Goal: Obtain resource: Obtain resource

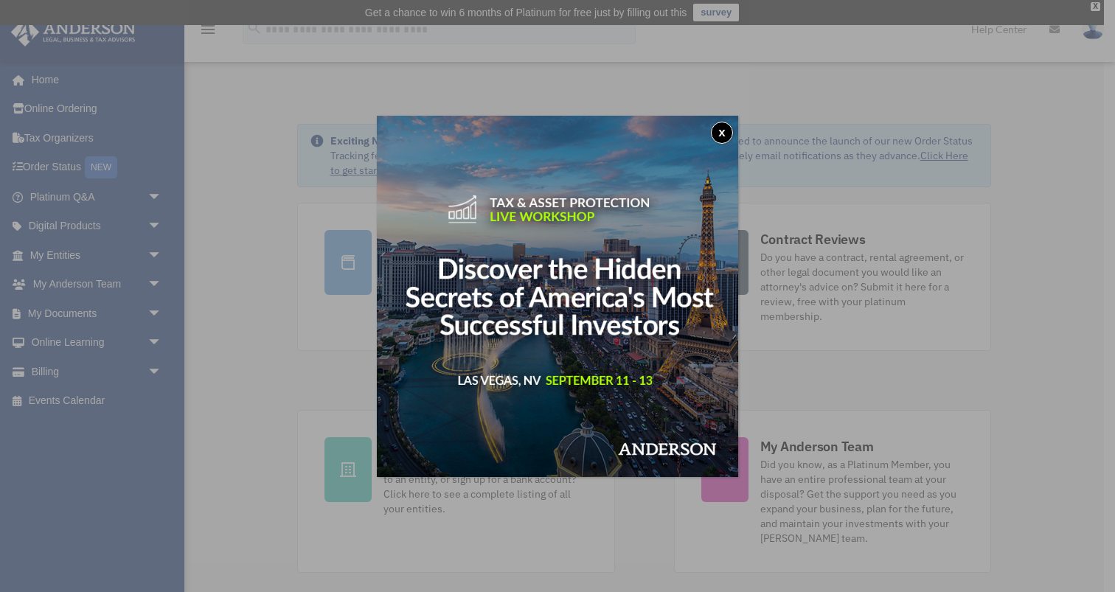
click at [723, 128] on button "x" at bounding box center [722, 133] width 22 height 22
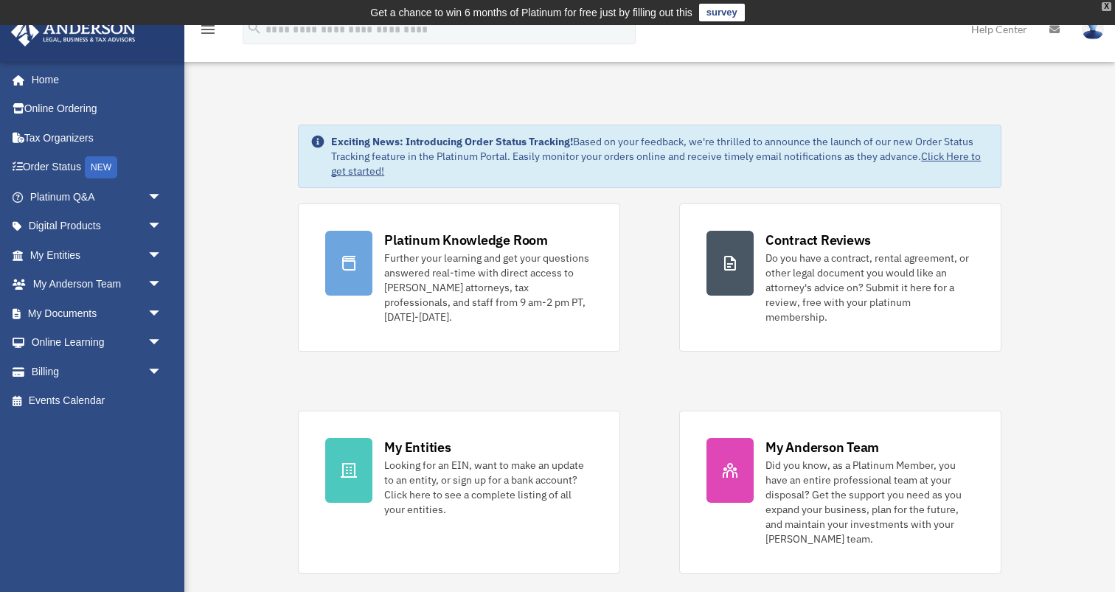
click at [1107, 10] on div "X" at bounding box center [1107, 6] width 10 height 9
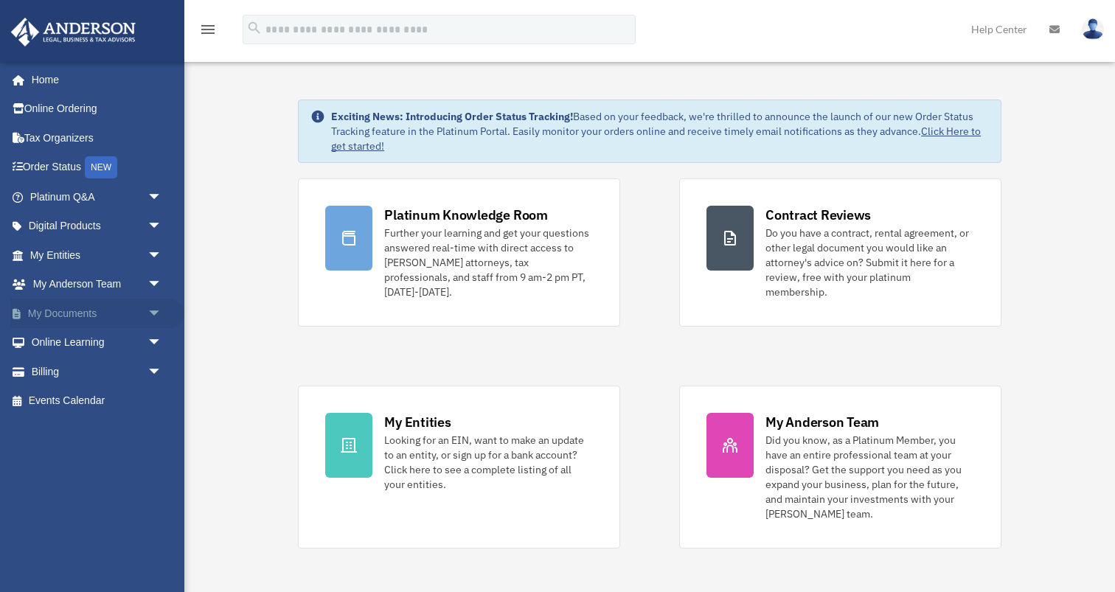
click at [167, 318] on span "arrow_drop_down" at bounding box center [161, 314] width 29 height 30
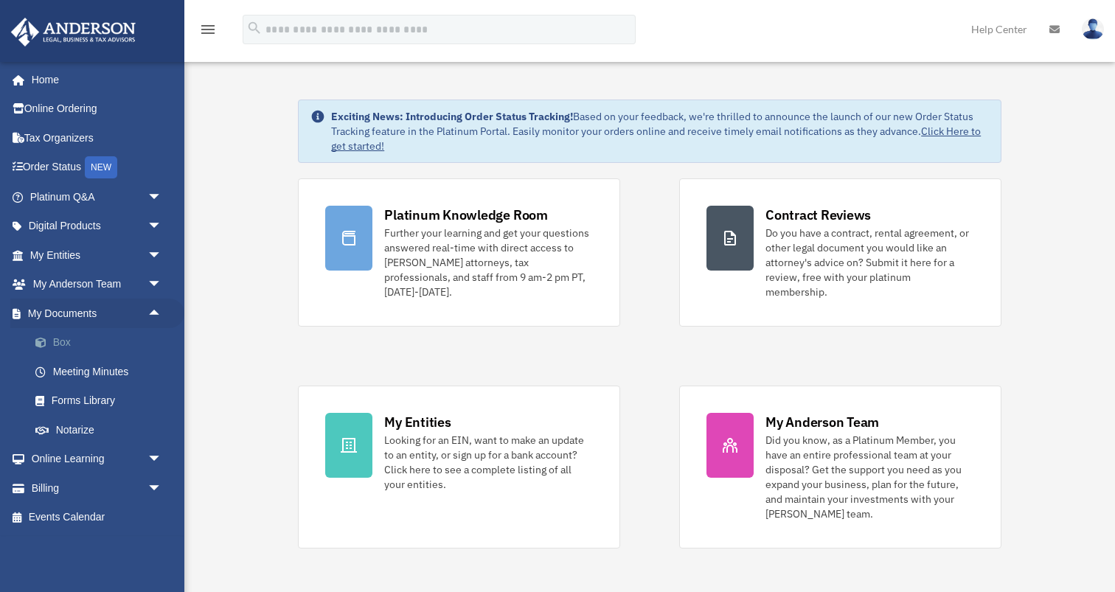
click at [59, 338] on link "Box" at bounding box center [103, 342] width 164 height 29
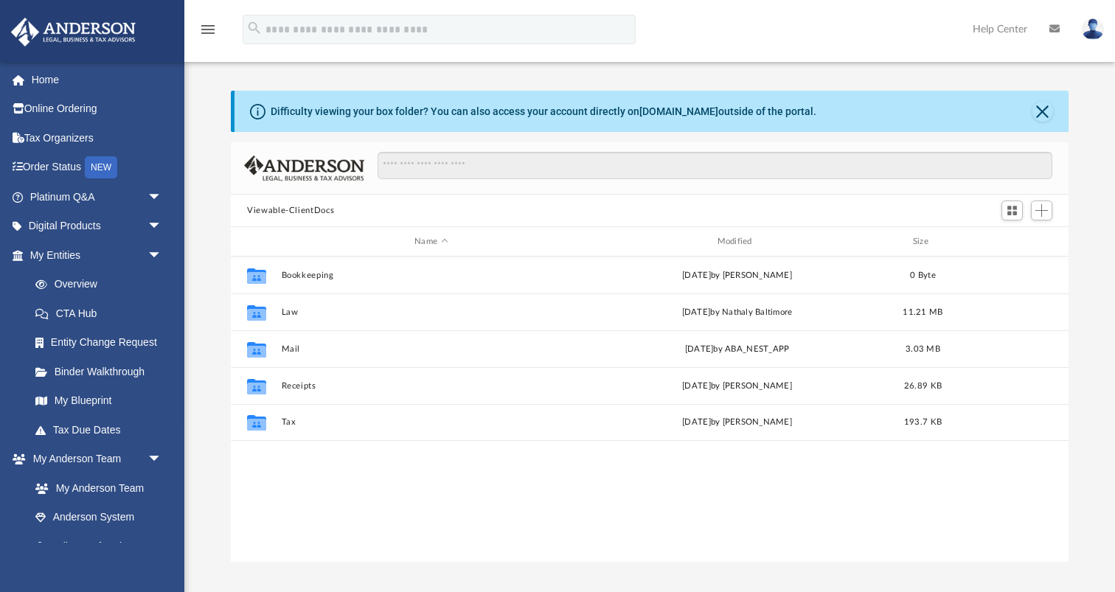
scroll to position [335, 837]
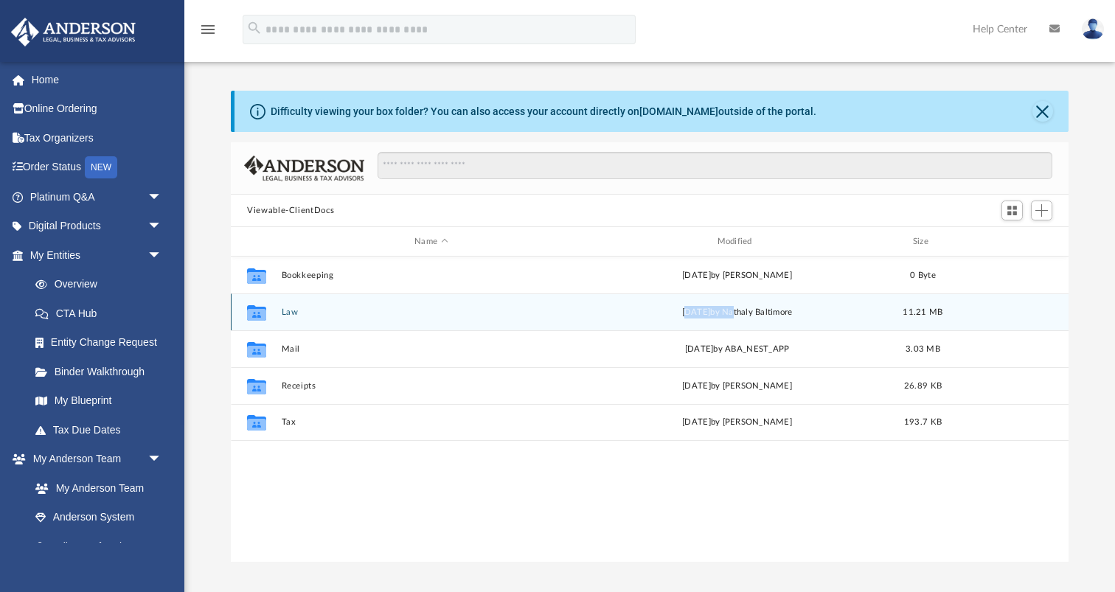
drag, startPoint x: 670, startPoint y: 310, endPoint x: 751, endPoint y: 305, distance: 82.0
click at [751, 306] on div "[DATE] by [PERSON_NAME]" at bounding box center [737, 312] width 299 height 13
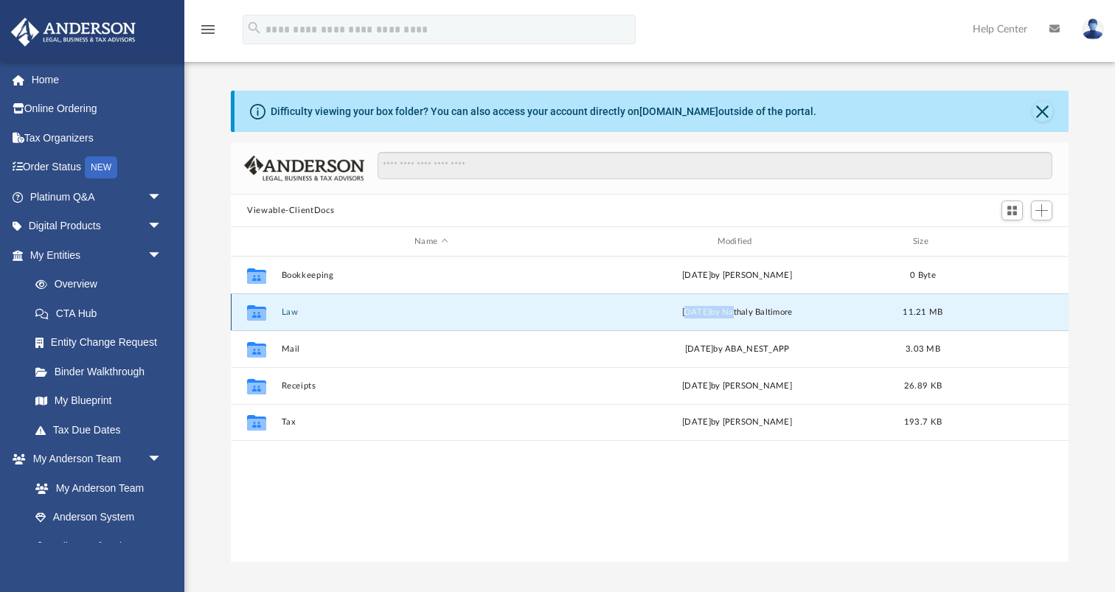
click at [279, 307] on div "Collaborated Folder Law [DATE] by Nathaly [GEOGRAPHIC_DATA] 11.21 MB" at bounding box center [650, 311] width 838 height 37
click at [291, 310] on button "Law" at bounding box center [431, 312] width 299 height 10
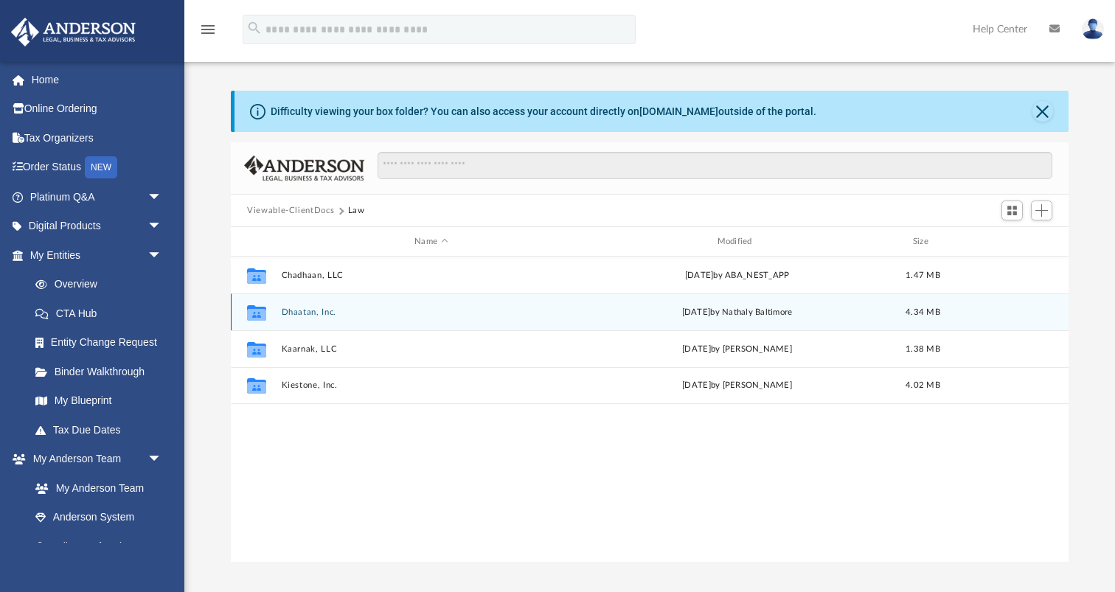
drag, startPoint x: 674, startPoint y: 313, endPoint x: 722, endPoint y: 313, distance: 47.9
click at [722, 313] on div "[DATE] by [PERSON_NAME]" at bounding box center [737, 312] width 299 height 13
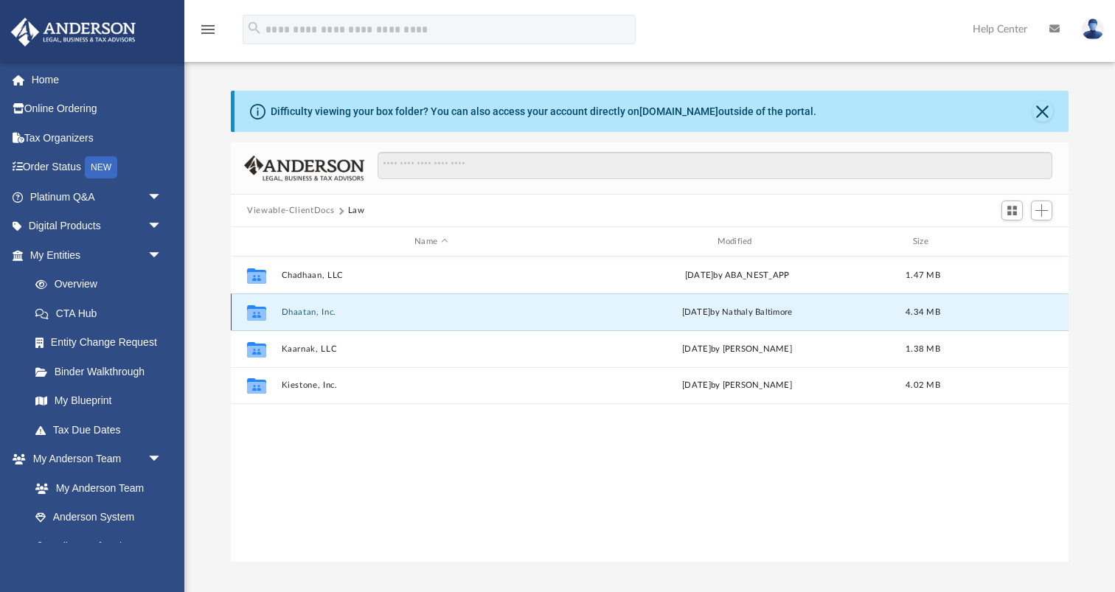
click at [311, 307] on button "Dhaatan, Inc." at bounding box center [431, 312] width 299 height 10
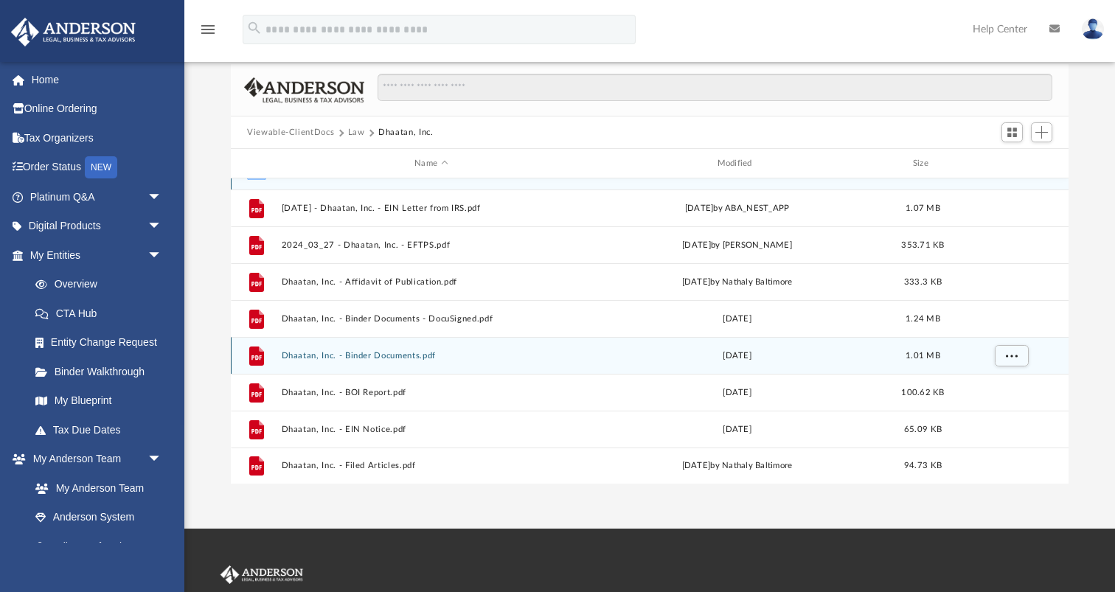
scroll to position [0, 0]
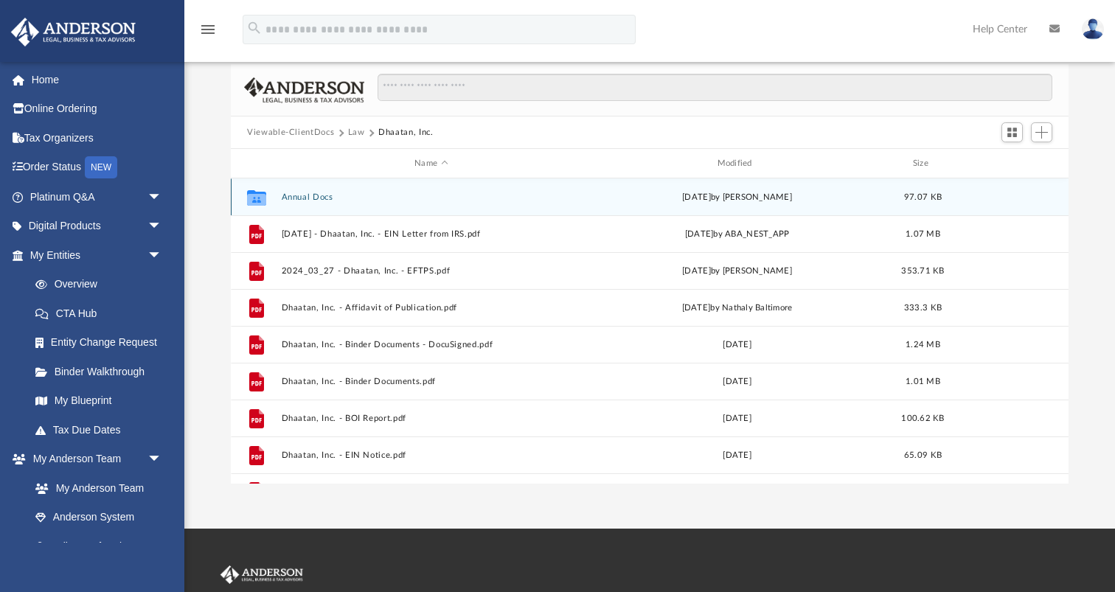
click at [313, 197] on button "Annual Docs" at bounding box center [431, 197] width 299 height 10
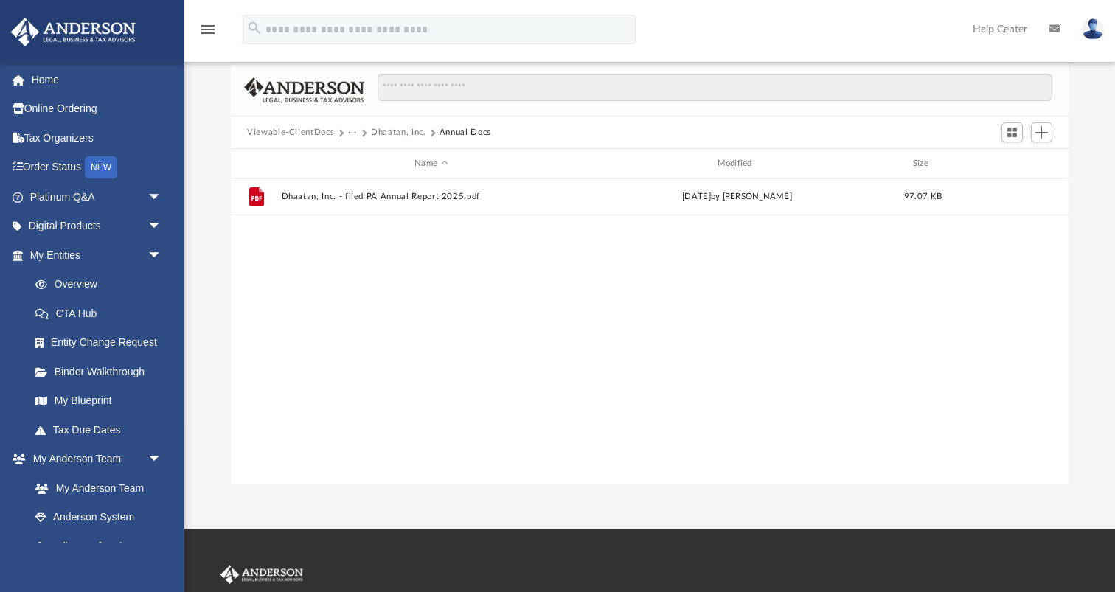
click at [393, 128] on button "Dhaatan, Inc." at bounding box center [398, 132] width 55 height 13
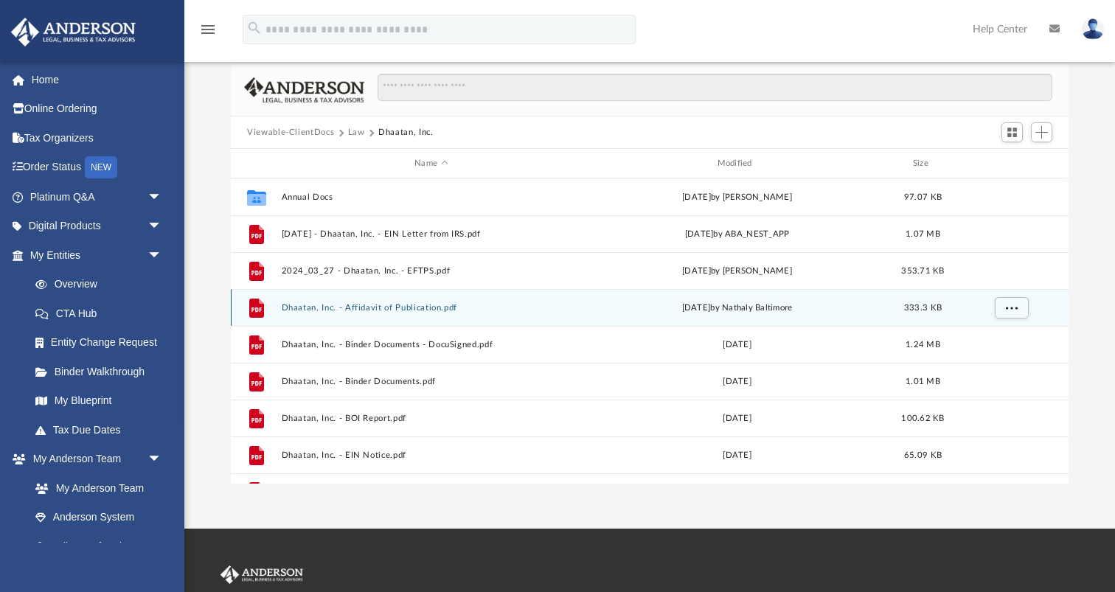
scroll to position [26, 0]
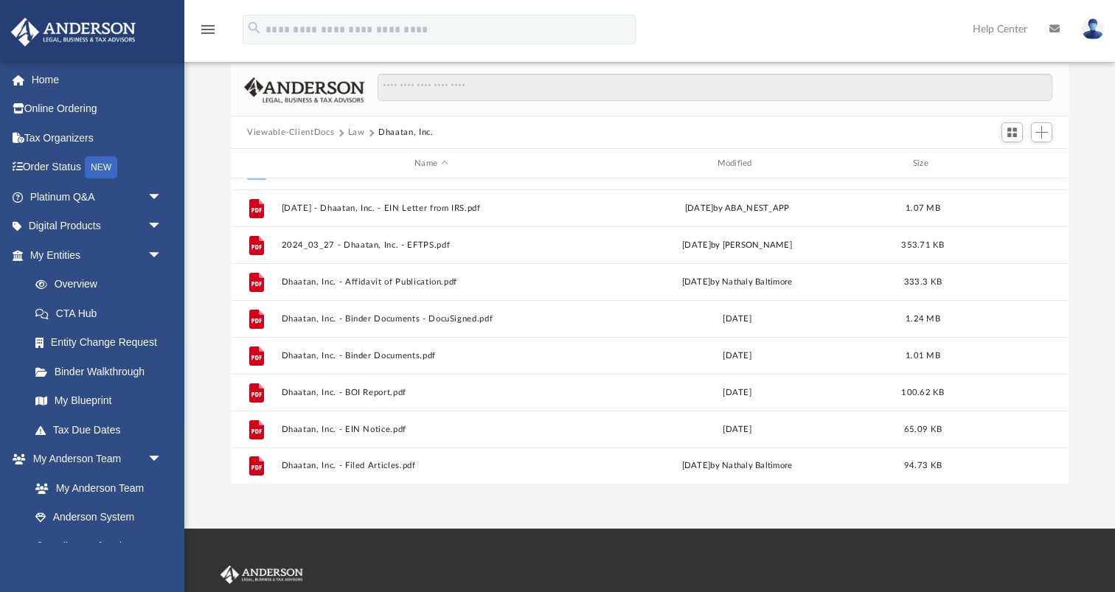
click at [350, 133] on button "Law" at bounding box center [356, 132] width 17 height 13
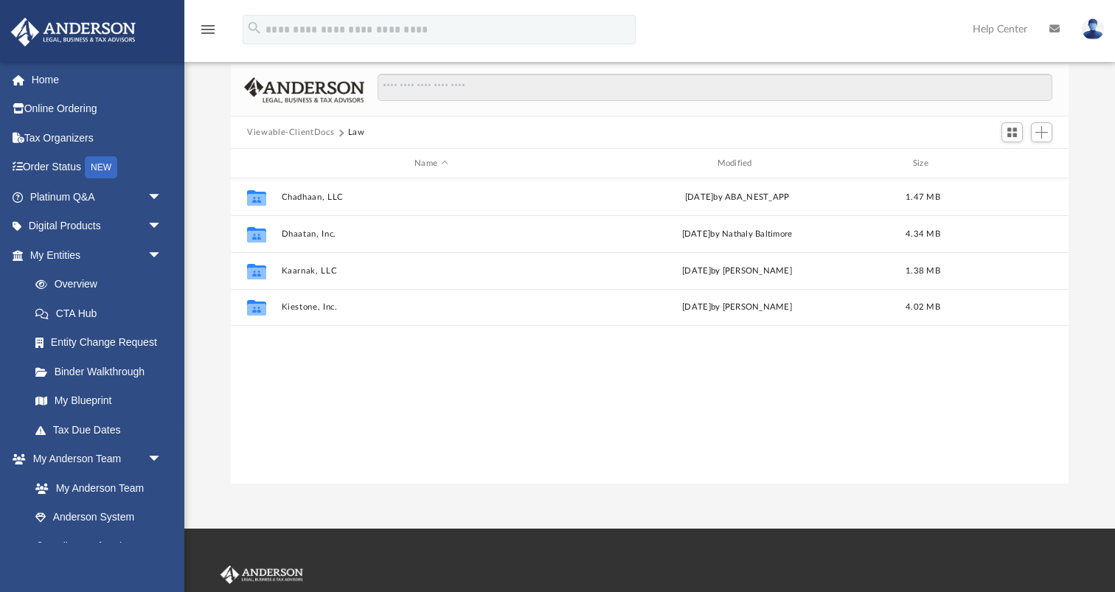
click at [295, 131] on button "Viewable-ClientDocs" at bounding box center [290, 132] width 87 height 13
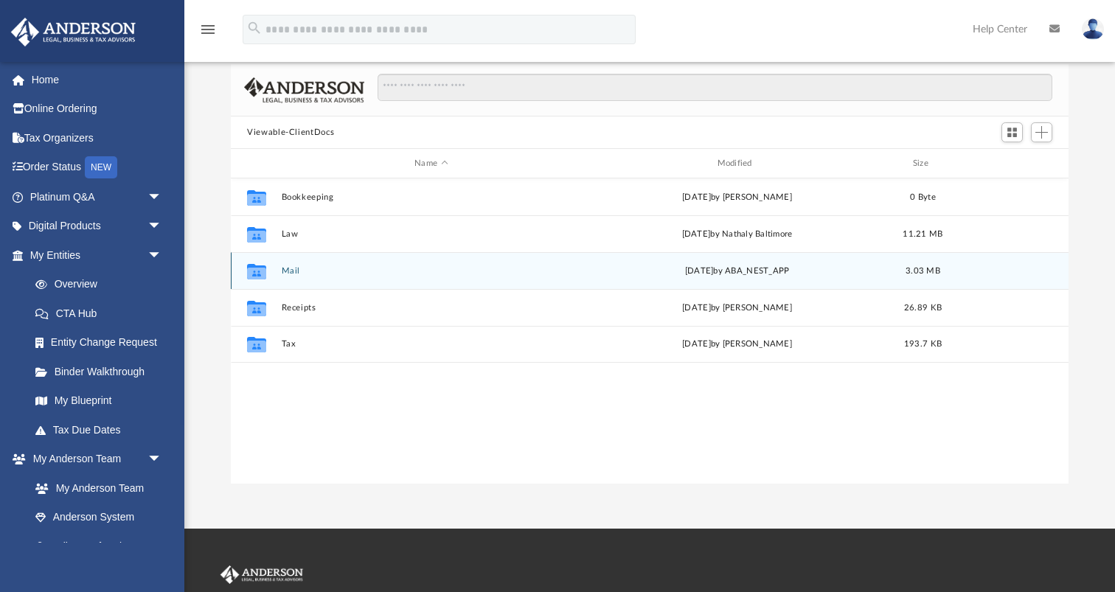
click at [291, 270] on button "Mail" at bounding box center [431, 271] width 299 height 10
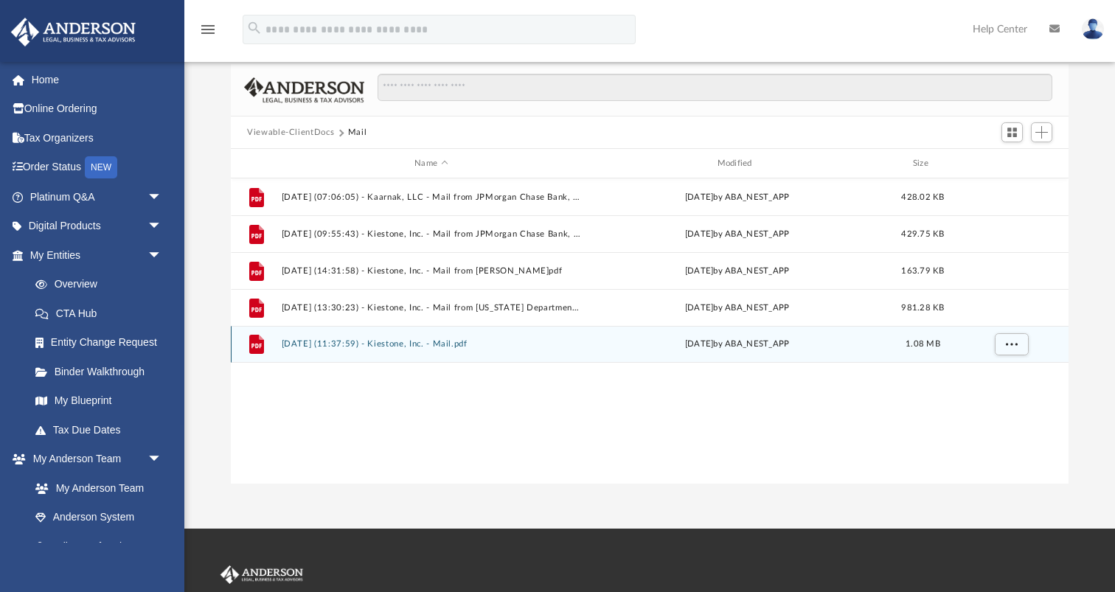
click at [360, 339] on button "[DATE] (11:37:59) - Kiestone, Inc. - Mail.pdf" at bounding box center [431, 344] width 299 height 10
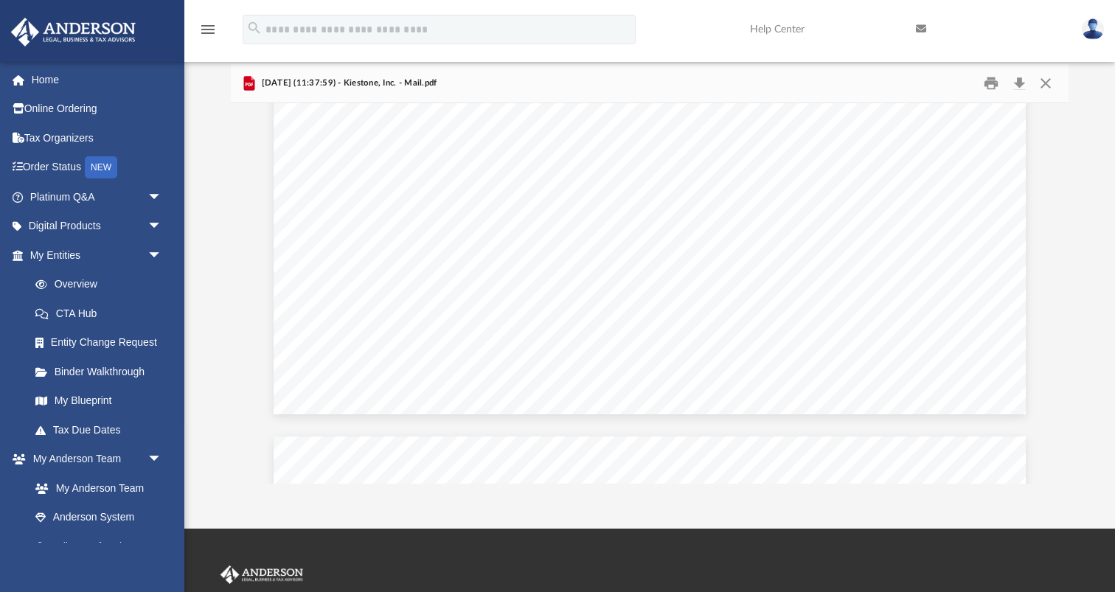
scroll to position [2649, 0]
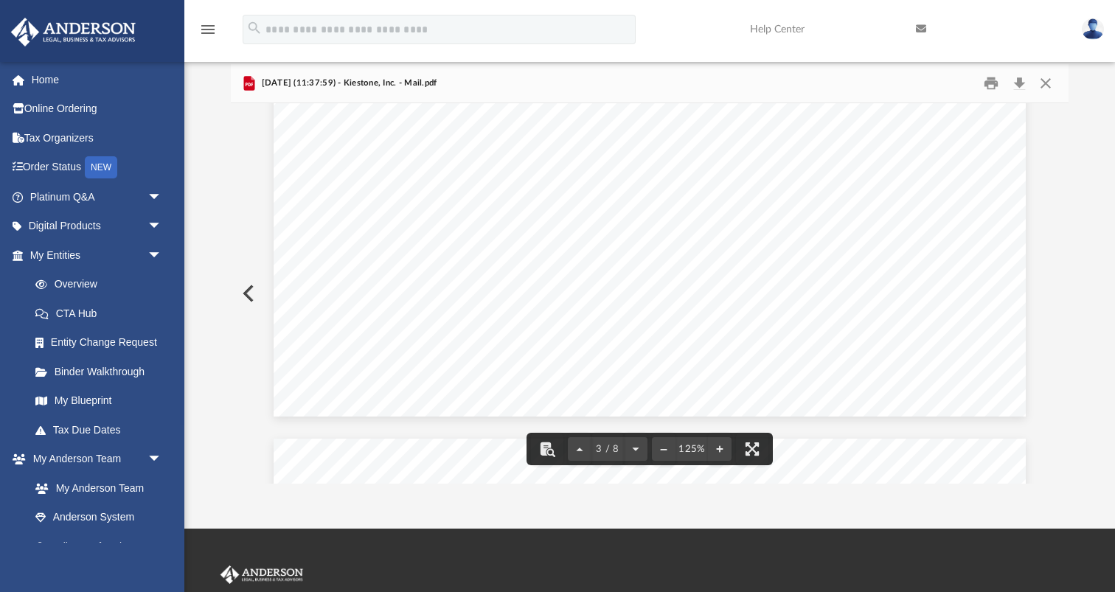
drag, startPoint x: 429, startPoint y: 199, endPoint x: 440, endPoint y: 199, distance: 11.1
drag, startPoint x: 914, startPoint y: 211, endPoint x: 939, endPoint y: 211, distance: 25.8
click at [939, 211] on div "Page 4" at bounding box center [650, 502] width 752 height 969
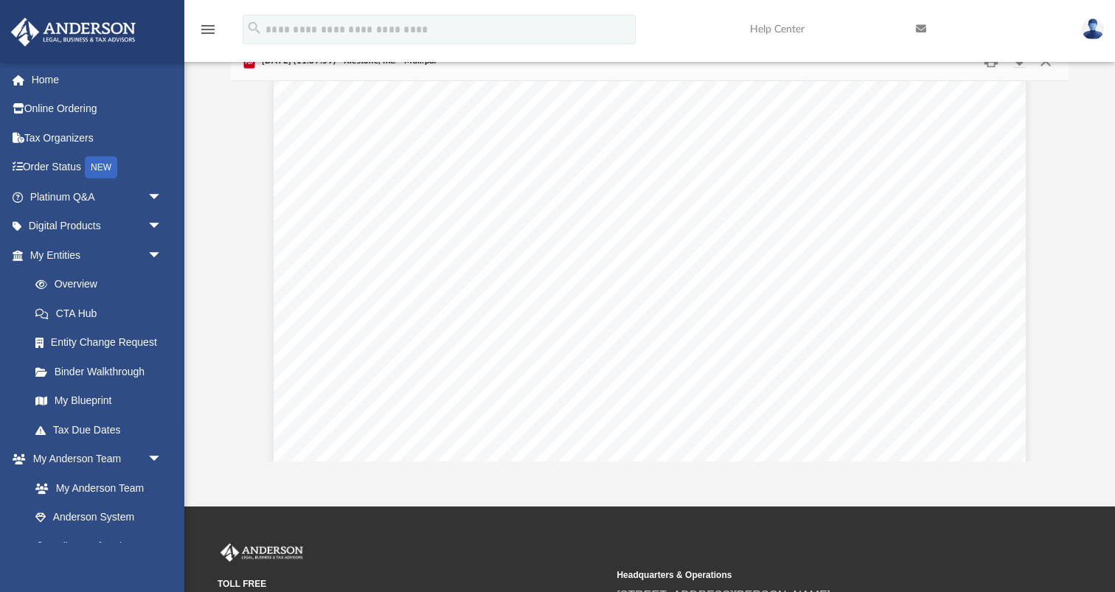
scroll to position [18, 0]
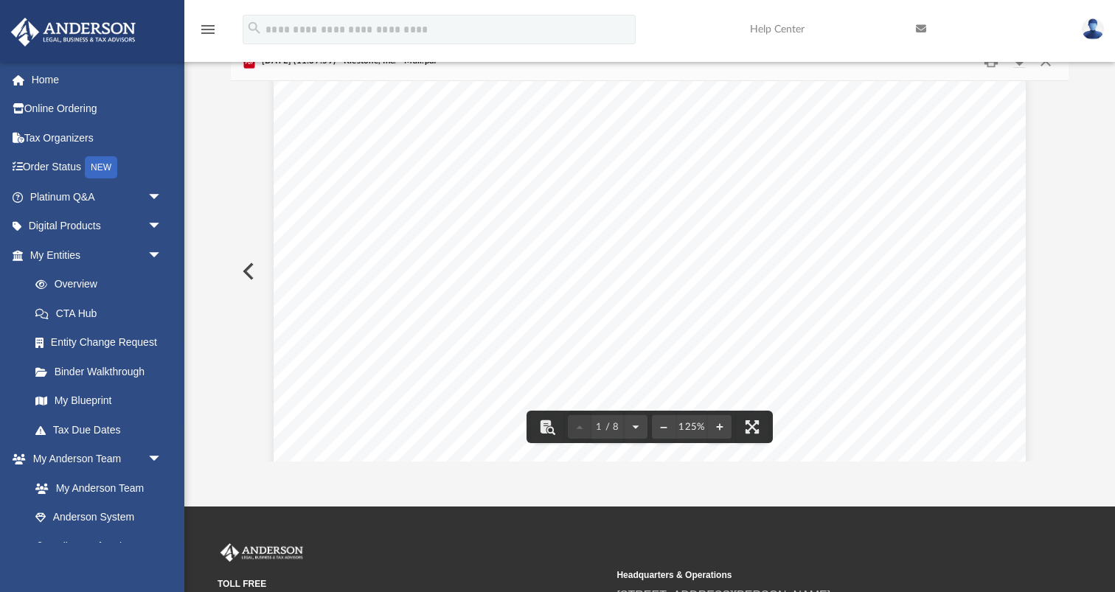
click at [918, 262] on div "Page 1" at bounding box center [650, 558] width 753 height 969
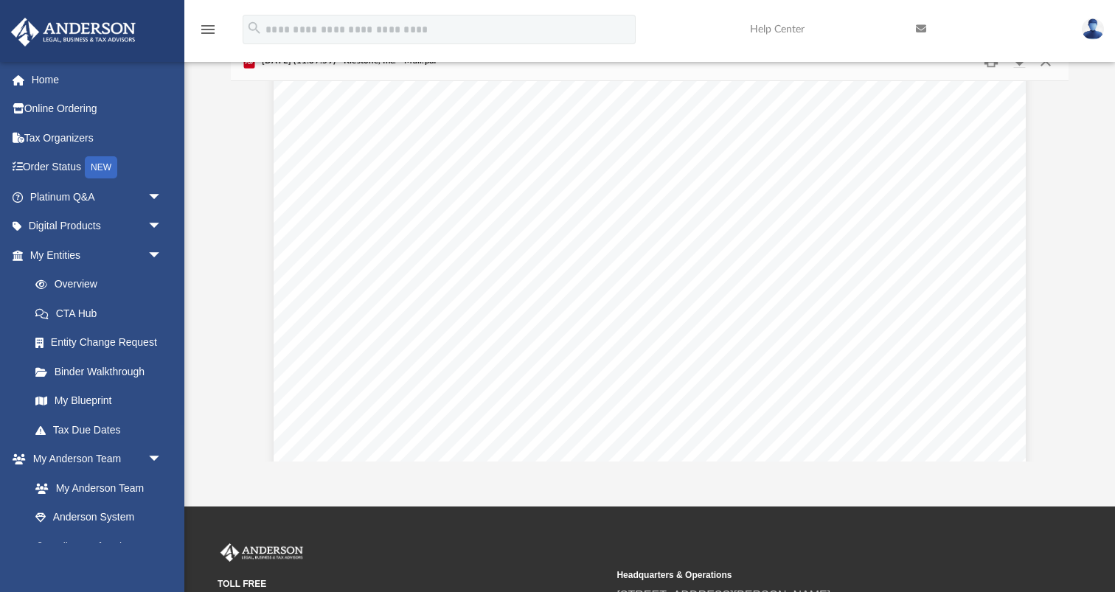
scroll to position [3089, 0]
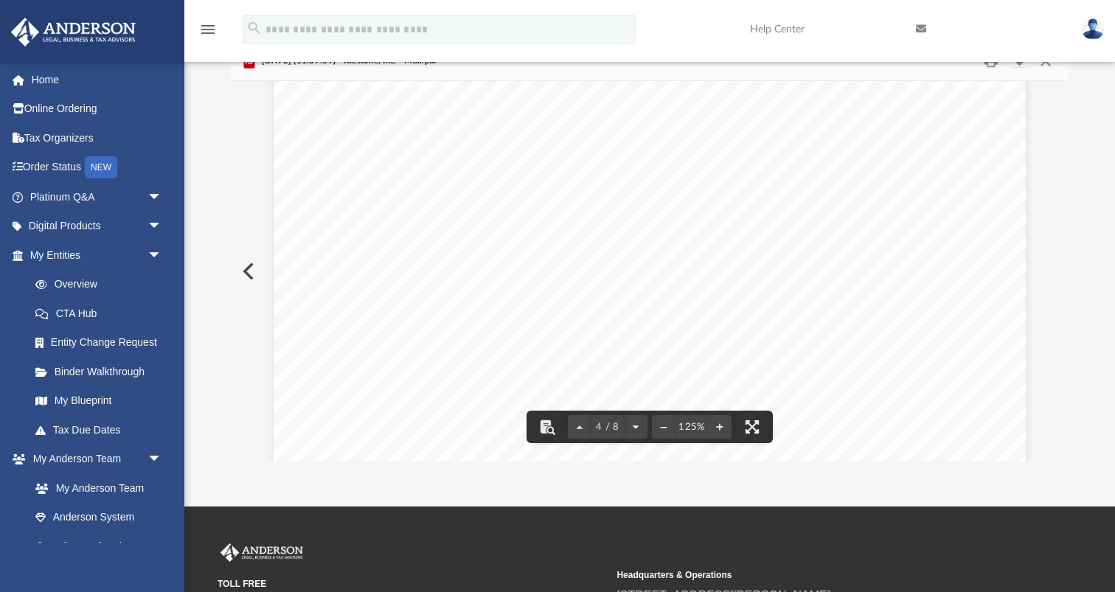
click at [922, 221] on div "Page 4" at bounding box center [650, 460] width 752 height 969
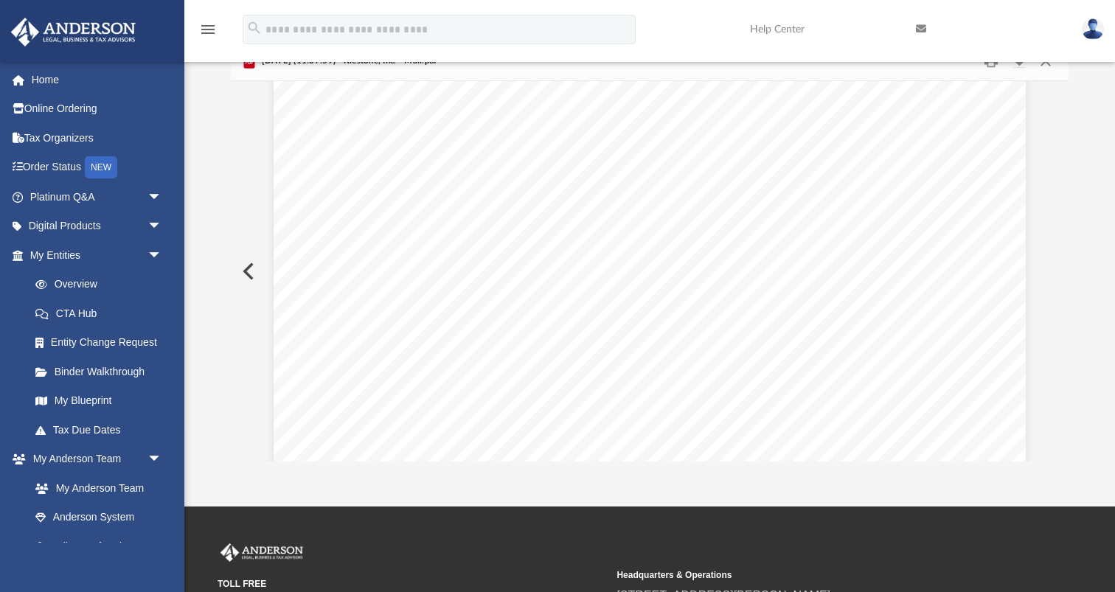
scroll to position [2997, 0]
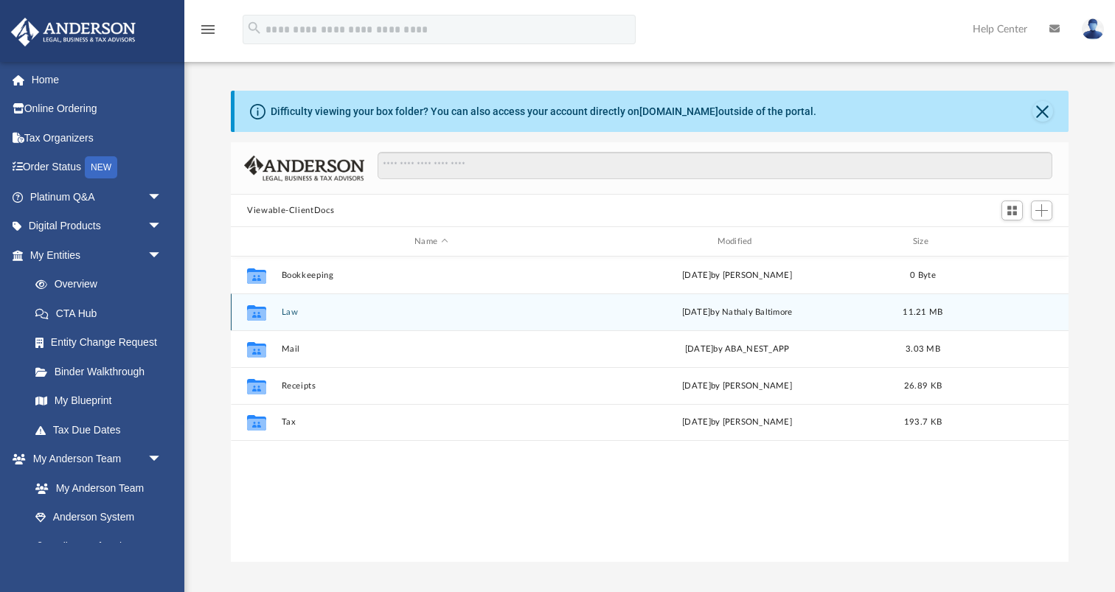
click at [293, 309] on button "Law" at bounding box center [431, 312] width 299 height 10
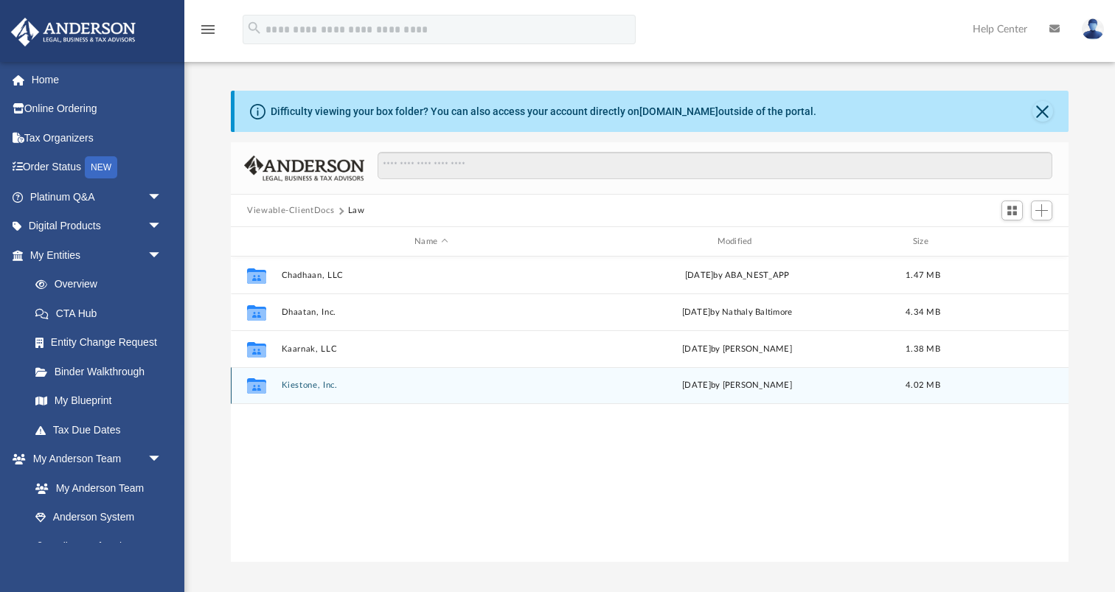
click at [305, 380] on button "Kiestone, Inc." at bounding box center [431, 385] width 299 height 10
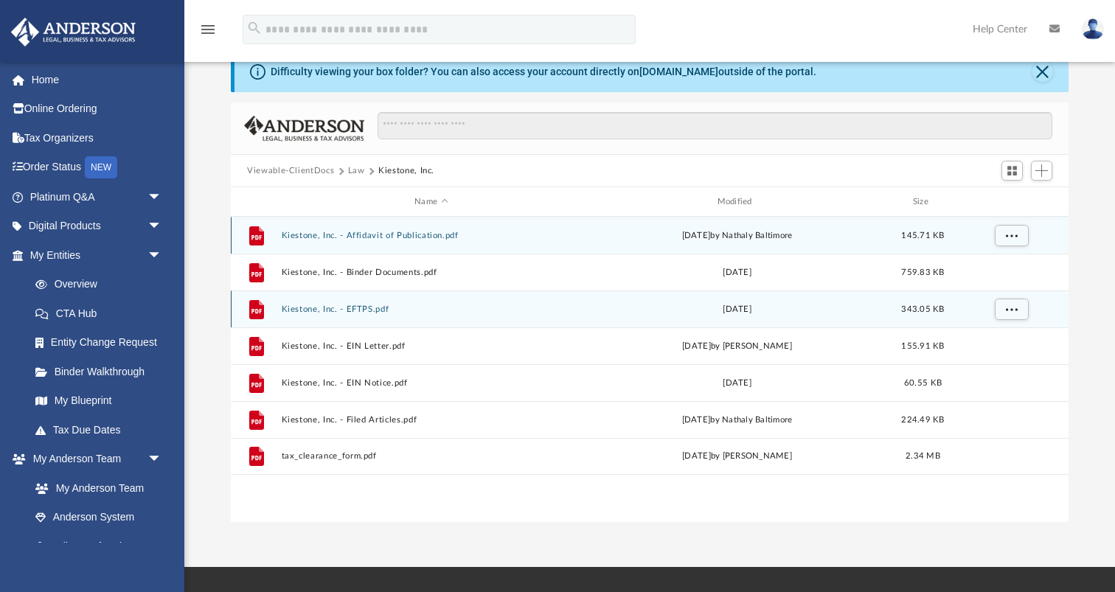
scroll to position [41, 0]
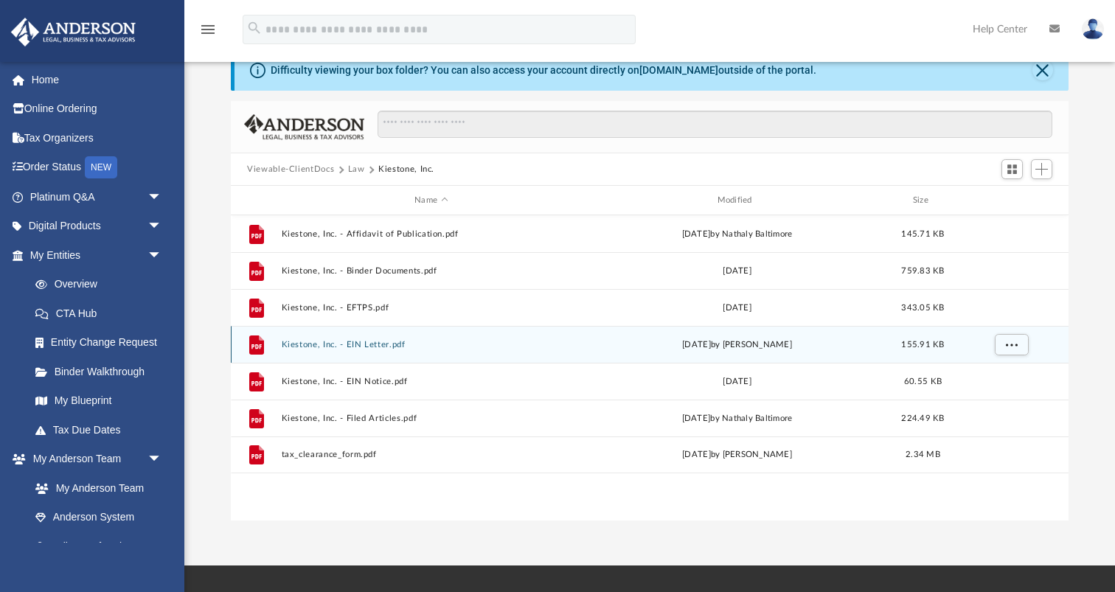
click at [369, 344] on button "Kiestone, Inc. - EIN Letter.pdf" at bounding box center [431, 345] width 299 height 10
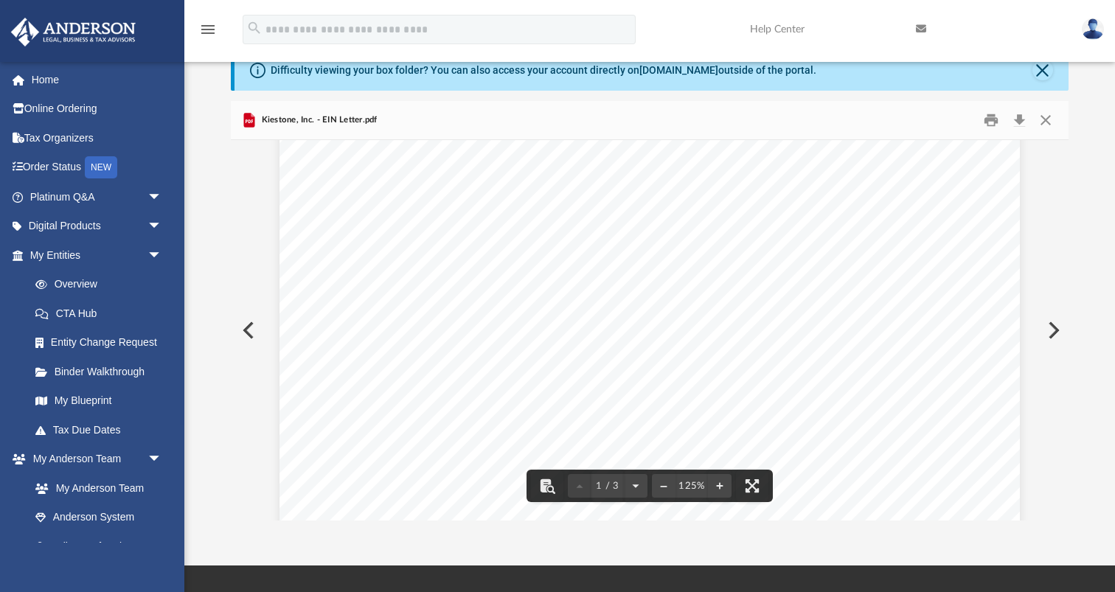
scroll to position [0, 0]
click at [254, 332] on button "Preview" at bounding box center [247, 330] width 32 height 41
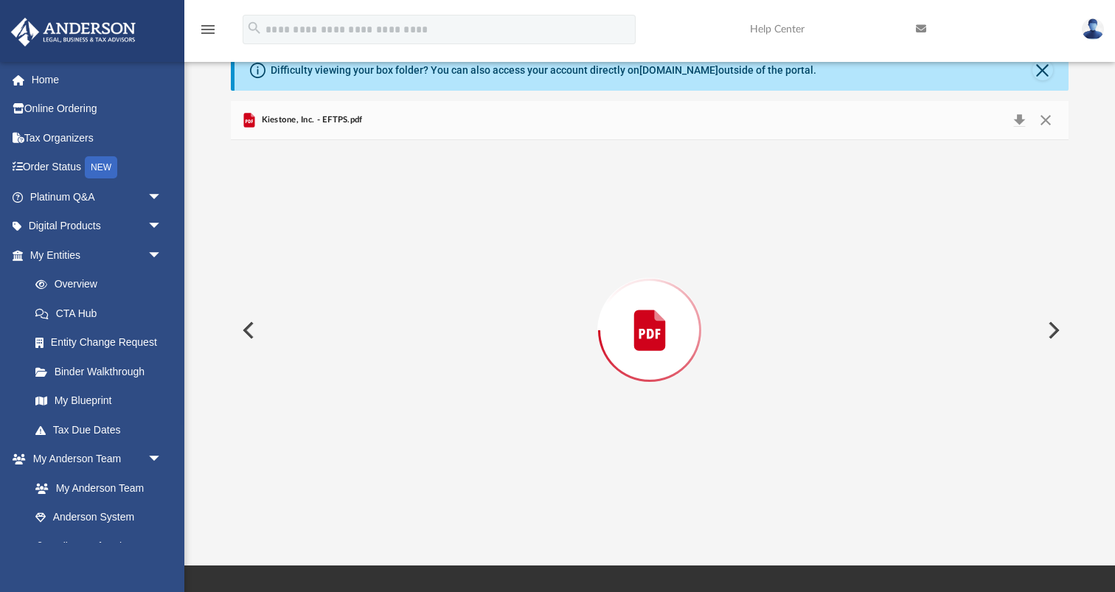
scroll to position [990, 0]
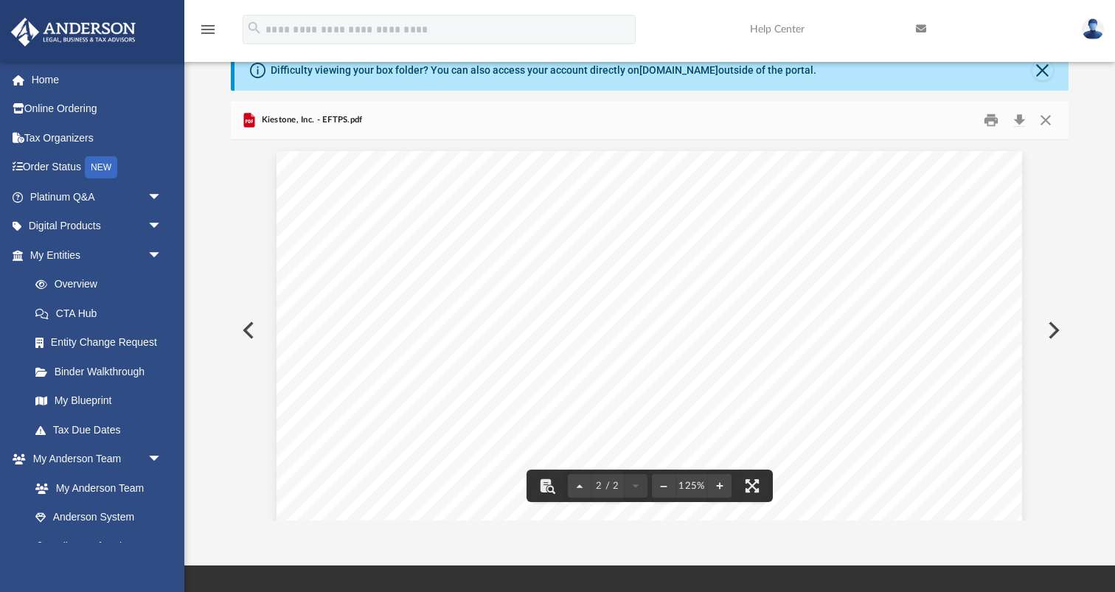
click at [1057, 324] on button "Preview" at bounding box center [1052, 330] width 32 height 41
drag, startPoint x: 417, startPoint y: 325, endPoint x: 487, endPoint y: 325, distance: 70.8
click at [487, 325] on div "Page 1" at bounding box center [649, 566] width 740 height 970
